Goal: Information Seeking & Learning: Learn about a topic

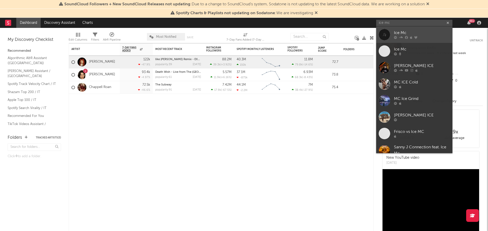
type input "ice mc"
click at [413, 29] on link "Ice Mc" at bounding box center [414, 34] width 76 height 17
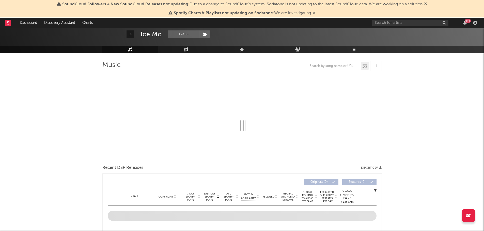
select select "6m"
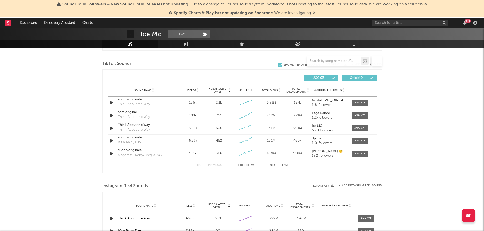
scroll to position [330, 0]
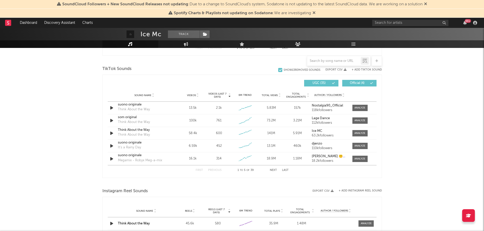
click at [151, 96] on span "Sound Name" at bounding box center [142, 95] width 17 height 3
click at [154, 97] on div "Sound Name" at bounding box center [144, 95] width 53 height 4
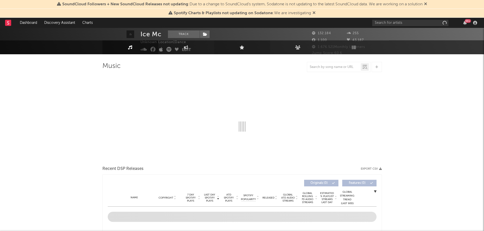
select select "6m"
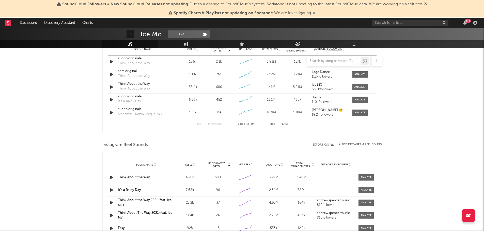
scroll to position [330, 0]
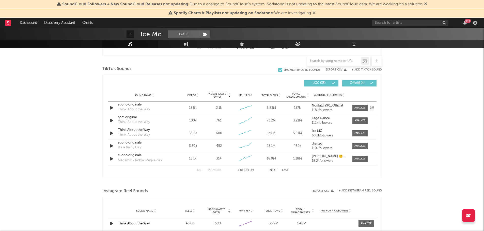
click at [112, 111] on icon "button" at bounding box center [111, 108] width 5 height 6
click at [108, 108] on div at bounding box center [112, 108] width 9 height 6
click at [111, 108] on icon "button" at bounding box center [111, 108] width 5 height 6
click at [212, 225] on div at bounding box center [195, 225] width 64 height 1
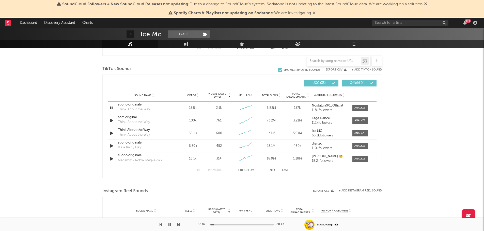
click at [210, 225] on div "00:02 00:43" at bounding box center [242, 225] width 89 height 13
click at [211, 225] on div at bounding box center [183, 225] width 64 height 1
click at [112, 105] on icon "button" at bounding box center [111, 108] width 5 height 6
click at [187, 109] on div "13.5k" at bounding box center [193, 108] width 24 height 5
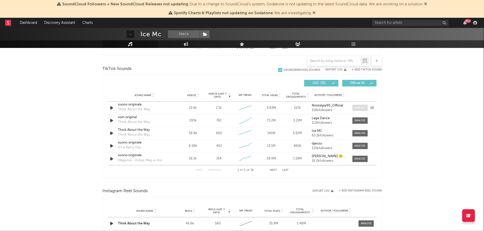
click at [354, 107] on div at bounding box center [359, 108] width 11 height 4
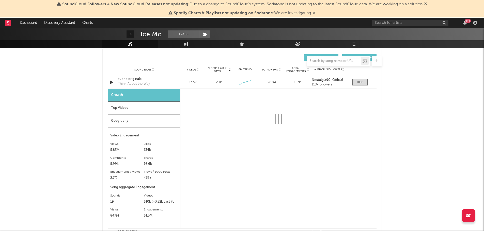
scroll to position [356, 0]
select select "6m"
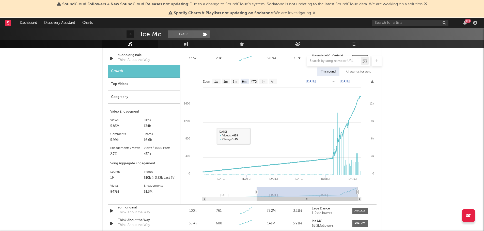
scroll to position [381, 0]
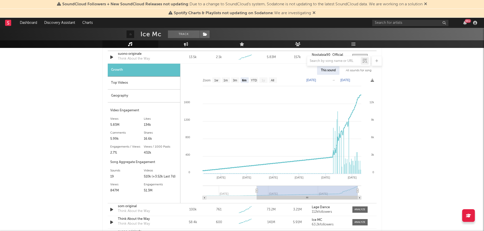
click at [138, 98] on div "Geography" at bounding box center [144, 96] width 72 height 13
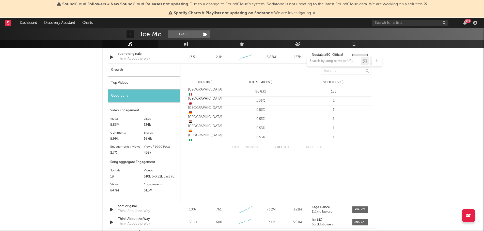
scroll to position [356, 0]
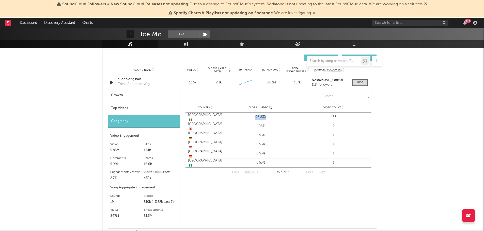
drag, startPoint x: 255, startPoint y: 117, endPoint x: 267, endPoint y: 117, distance: 11.7
click at [267, 117] on div "96.83%" at bounding box center [261, 117] width 70 height 5
click at [147, 83] on div "Think About the Way" at bounding box center [134, 84] width 32 height 5
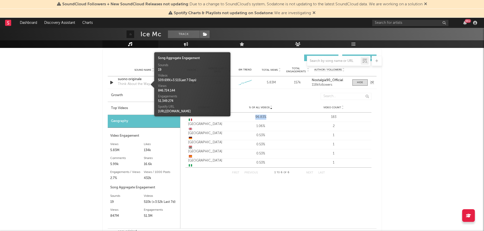
click at [112, 83] on icon "button" at bounding box center [111, 83] width 5 height 6
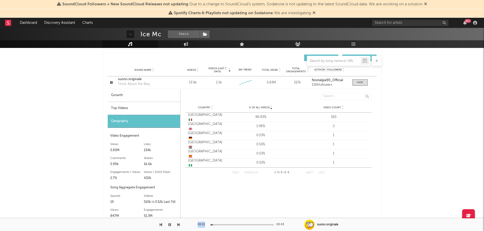
drag, startPoint x: 213, startPoint y: 225, endPoint x: 197, endPoint y: 228, distance: 15.7
click at [198, 228] on div "00:01 00:43" at bounding box center [242, 225] width 89 height 13
click at [209, 225] on div "00:01 00:43" at bounding box center [242, 225] width 89 height 13
click at [210, 225] on div at bounding box center [181, 225] width 64 height 1
drag, startPoint x: 116, startPoint y: 86, endPoint x: 113, endPoint y: 85, distance: 2.7
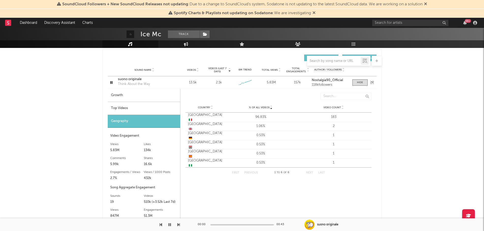
click at [116, 86] on div at bounding box center [112, 83] width 9 height 6
click at [113, 85] on icon "button" at bounding box center [111, 83] width 5 height 6
click at [216, 225] on div at bounding box center [242, 225] width 64 height 1
click at [224, 224] on div "00:03 00:43" at bounding box center [242, 225] width 89 height 13
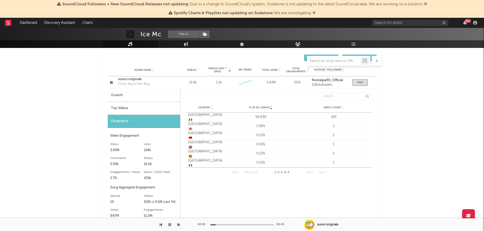
click at [222, 225] on div at bounding box center [242, 225] width 64 height 1
drag, startPoint x: 114, startPoint y: 84, endPoint x: 112, endPoint y: 83, distance: 2.7
click at [114, 84] on div at bounding box center [112, 83] width 6 height 6
click at [112, 83] on icon "button" at bounding box center [111, 83] width 5 height 6
click at [159, 79] on div "suono originale" at bounding box center [144, 79] width 53 height 5
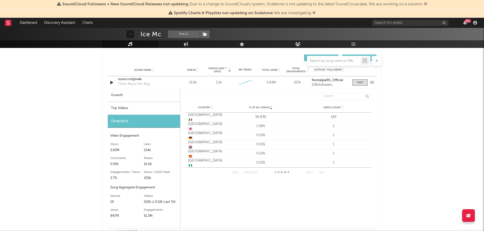
click at [112, 83] on icon "button" at bounding box center [111, 83] width 5 height 6
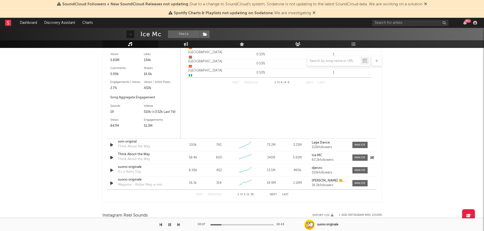
scroll to position [457, 0]
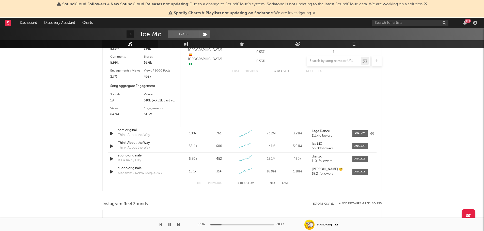
click at [113, 132] on icon "button" at bounding box center [111, 134] width 5 height 6
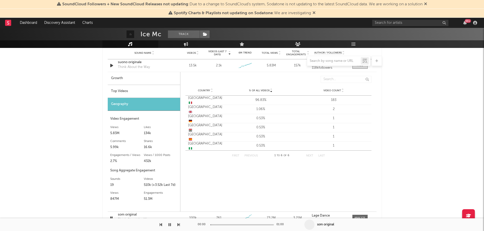
scroll to position [356, 0]
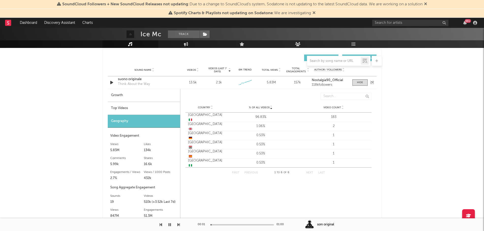
click at [112, 82] on icon "button" at bounding box center [111, 83] width 5 height 6
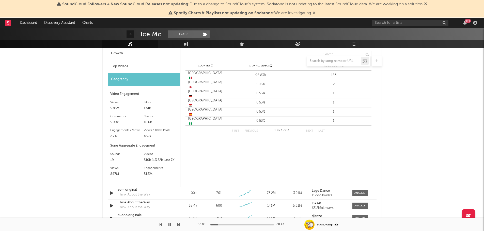
scroll to position [406, 0]
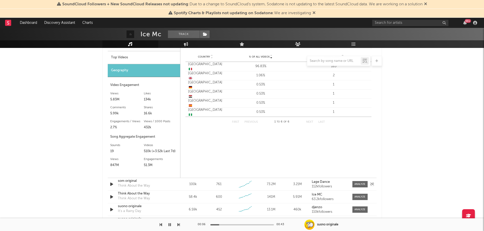
click at [112, 182] on icon "button" at bounding box center [111, 184] width 5 height 6
click at [356, 183] on div at bounding box center [359, 185] width 11 height 4
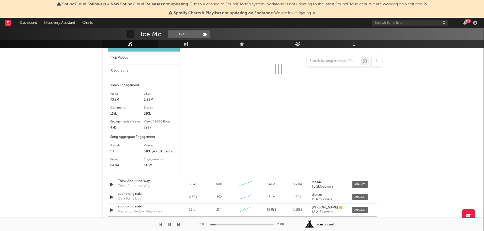
click at [140, 73] on div "Geography" at bounding box center [144, 71] width 72 height 13
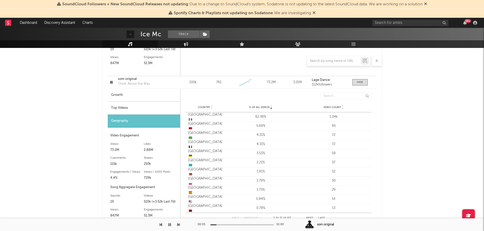
scroll to position [508, 0]
drag, startPoint x: 255, startPoint y: 118, endPoint x: 272, endPoint y: 119, distance: 16.8
click at [272, 119] on div "62.38%" at bounding box center [261, 117] width 70 height 5
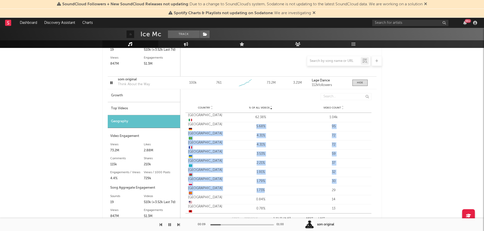
drag, startPoint x: 257, startPoint y: 128, endPoint x: 276, endPoint y: 187, distance: 61.9
click at [276, 187] on div "Country [GEOGRAPHIC_DATA] 🇮🇹 % of all Videos 62.38% Video Count 1.04k Country […" at bounding box center [278, 163] width 186 height 101
click at [230, 141] on div "Country [GEOGRAPHIC_DATA] 🇫🇷 % of all Videos 4.31% Video Count 72" at bounding box center [278, 144] width 186 height 9
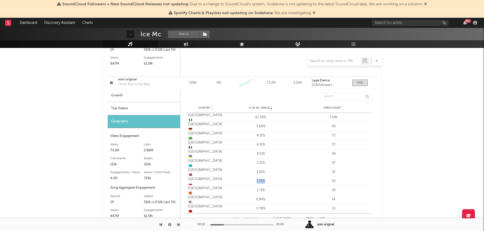
drag, startPoint x: 255, startPoint y: 180, endPoint x: 276, endPoint y: 183, distance: 20.9
click at [276, 183] on div "1.79%" at bounding box center [261, 181] width 70 height 5
drag, startPoint x: 255, startPoint y: 190, endPoint x: 275, endPoint y: 190, distance: 20.3
click at [275, 190] on div "1.73%" at bounding box center [261, 190] width 70 height 5
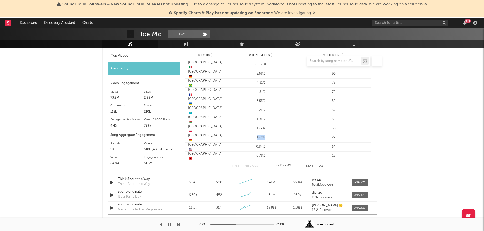
scroll to position [534, 0]
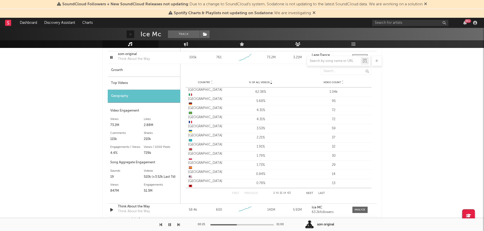
click at [111, 57] on div at bounding box center [241, 61] width 279 height 10
click at [111, 56] on div at bounding box center [241, 61] width 279 height 10
click at [112, 58] on div at bounding box center [241, 61] width 279 height 10
click at [169, 226] on icon "button" at bounding box center [169, 225] width 3 height 4
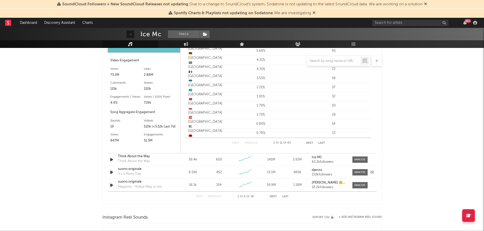
scroll to position [584, 0]
click at [112, 160] on icon "button" at bounding box center [111, 159] width 5 height 6
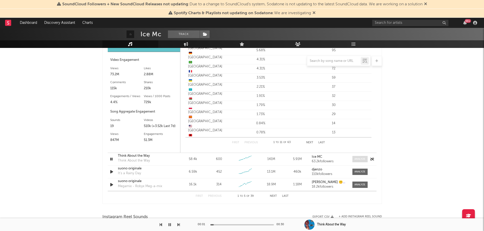
click at [356, 157] on span at bounding box center [359, 159] width 15 height 6
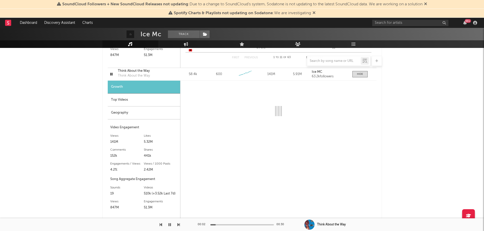
scroll to position [661, 0]
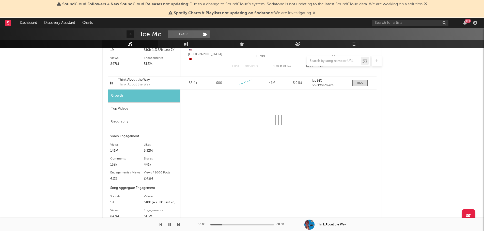
click at [158, 123] on div "Geography" at bounding box center [144, 122] width 72 height 13
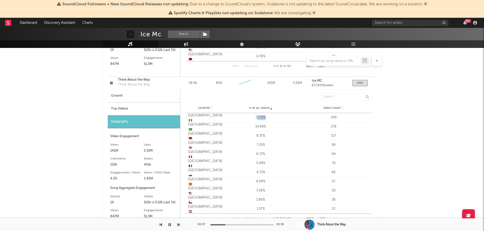
drag, startPoint x: 257, startPoint y: 118, endPoint x: 271, endPoint y: 117, distance: 14.8
click at [271, 117] on div "21.39%" at bounding box center [261, 117] width 70 height 5
drag, startPoint x: 263, startPoint y: 127, endPoint x: 269, endPoint y: 126, distance: 5.9
click at [269, 126] on div "19.89%" at bounding box center [261, 126] width 70 height 5
drag, startPoint x: 255, startPoint y: 116, endPoint x: 273, endPoint y: 117, distance: 18.6
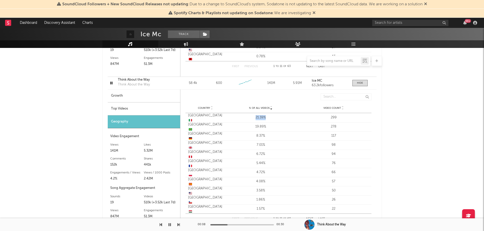
click at [274, 116] on div "21.39%" at bounding box center [261, 117] width 70 height 5
click at [108, 82] on div at bounding box center [112, 83] width 9 height 6
click at [109, 84] on icon "button" at bounding box center [111, 83] width 5 height 6
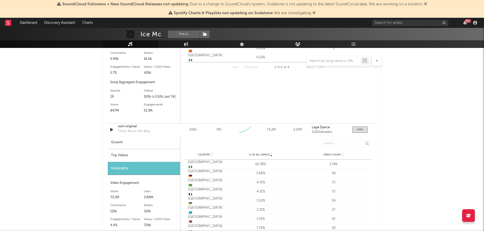
scroll to position [381, 0]
